Goal: Transaction & Acquisition: Purchase product/service

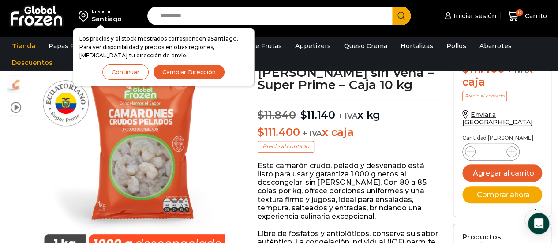
scroll to position [24, 0]
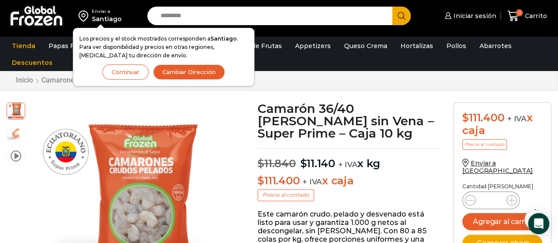
click at [124, 69] on button "Continuar" at bounding box center [125, 71] width 46 height 15
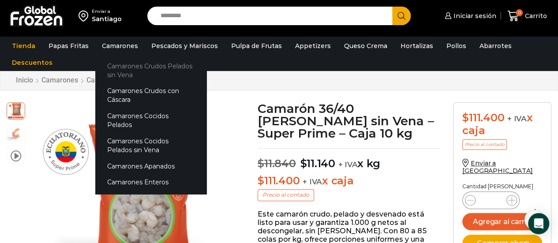
click at [163, 75] on link "Camarones Crudos Pelados sin Vena" at bounding box center [150, 70] width 111 height 25
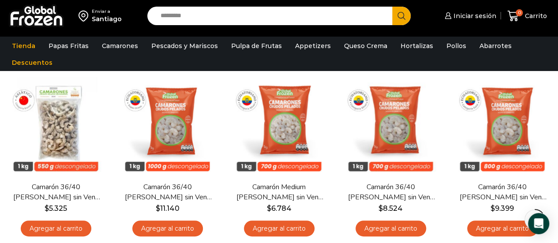
scroll to position [76, 0]
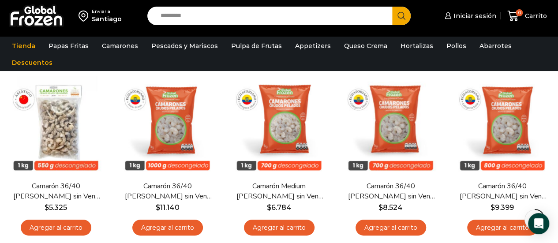
drag, startPoint x: 564, startPoint y: 37, endPoint x: 555, endPoint y: 60, distance: 25.7
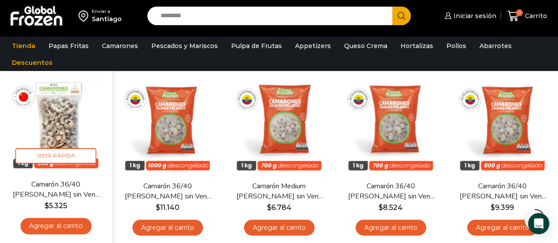
click at [69, 128] on img at bounding box center [55, 122] width 99 height 99
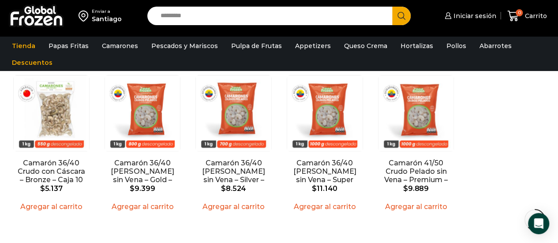
scroll to position [654, 0]
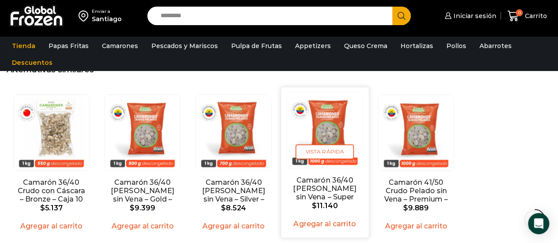
click at [324, 107] on img "4 / 5" at bounding box center [325, 130] width 76 height 76
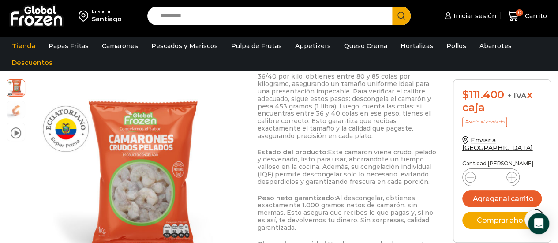
scroll to position [530, 0]
